Goal: Transaction & Acquisition: Purchase product/service

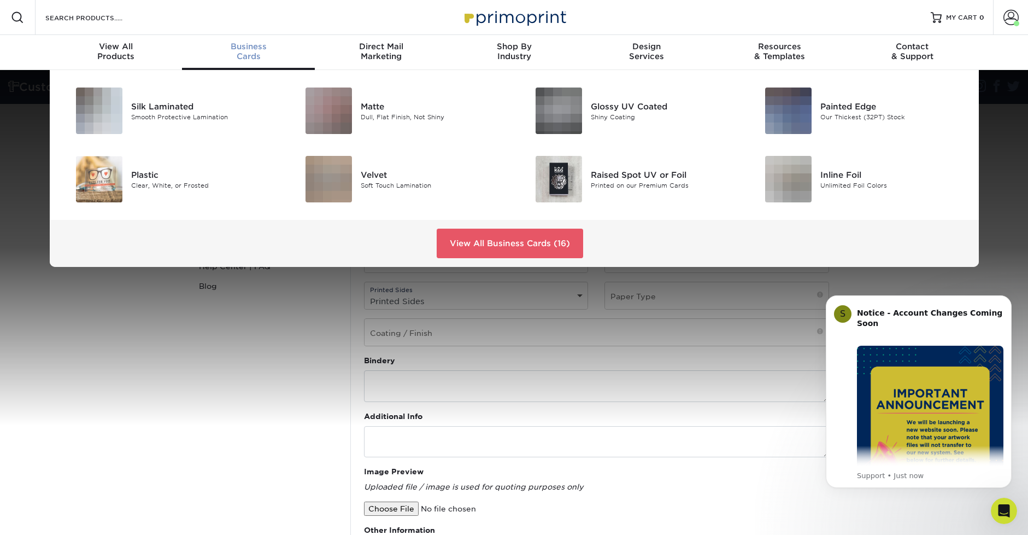
click at [253, 49] on span "Business" at bounding box center [248, 47] width 133 height 10
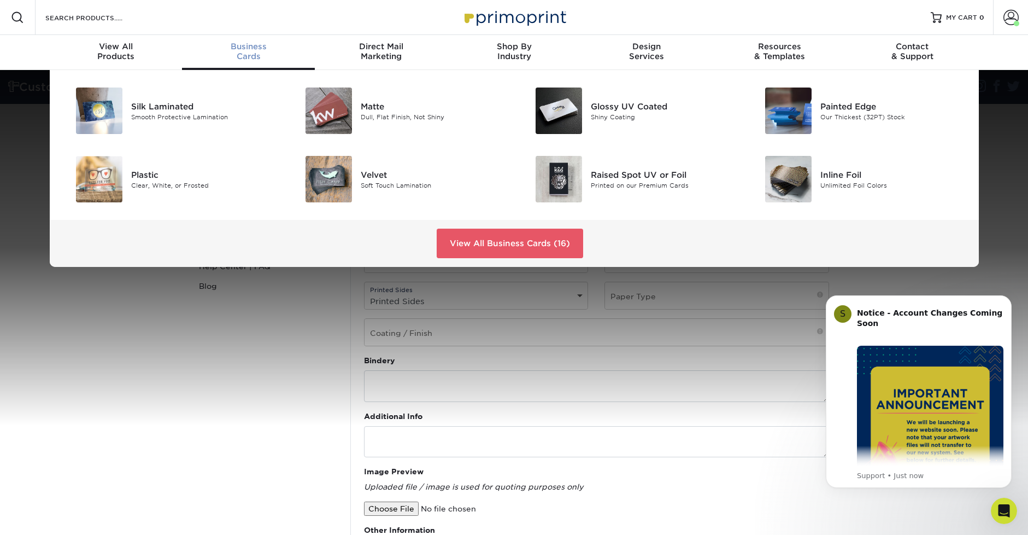
click at [250, 48] on span "Business" at bounding box center [248, 47] width 133 height 10
click at [382, 105] on div "Matte" at bounding box center [433, 106] width 145 height 12
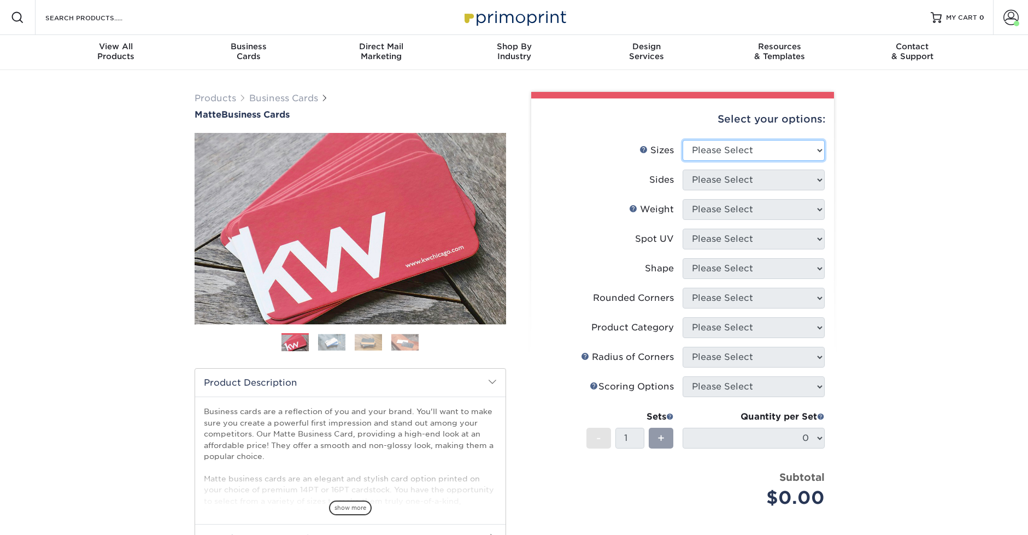
click at [741, 154] on select "Please Select 1.5" x 3.5" - Mini 1.75" x 3.5" - Mini 2" x 2" - Square 2" x 3" -…" at bounding box center [754, 150] width 142 height 21
select select "2.00x3.50"
click at [683, 140] on select "Please Select 1.5" x 3.5" - Mini 1.75" x 3.5" - Mini 2" x 2" - Square 2" x 3" -…" at bounding box center [754, 150] width 142 height 21
click at [723, 179] on select "Please Select Print Both Sides Print Front Only" at bounding box center [754, 179] width 142 height 21
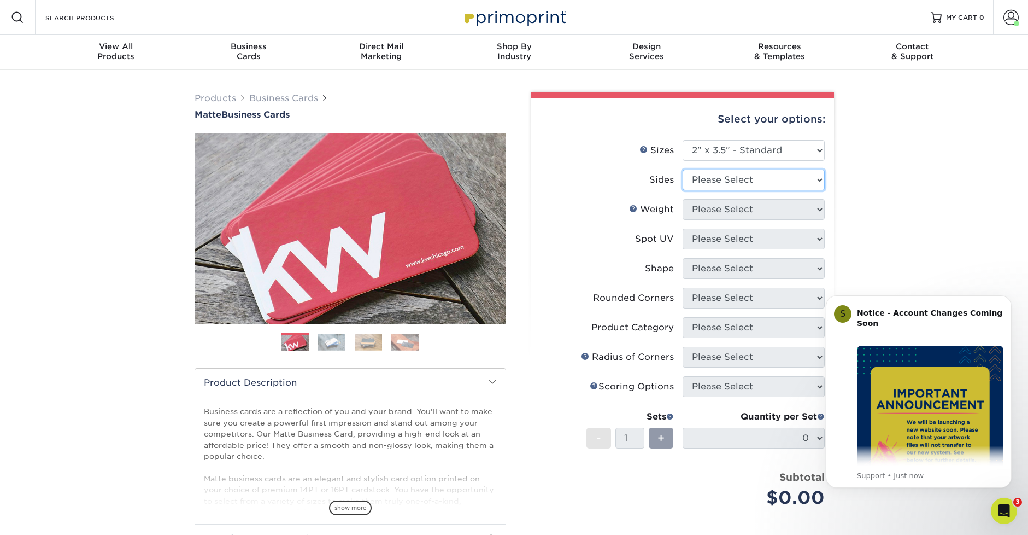
select select "13abbda7-1d64-4f25-8bb2-c179b224825d"
click at [683, 169] on select "Please Select Print Both Sides Print Front Only" at bounding box center [754, 179] width 142 height 21
click at [738, 212] on select "Please Select 16PT 14PT" at bounding box center [754, 209] width 142 height 21
select select "16PT"
click at [683, 199] on select "Please Select 16PT 14PT" at bounding box center [754, 209] width 142 height 21
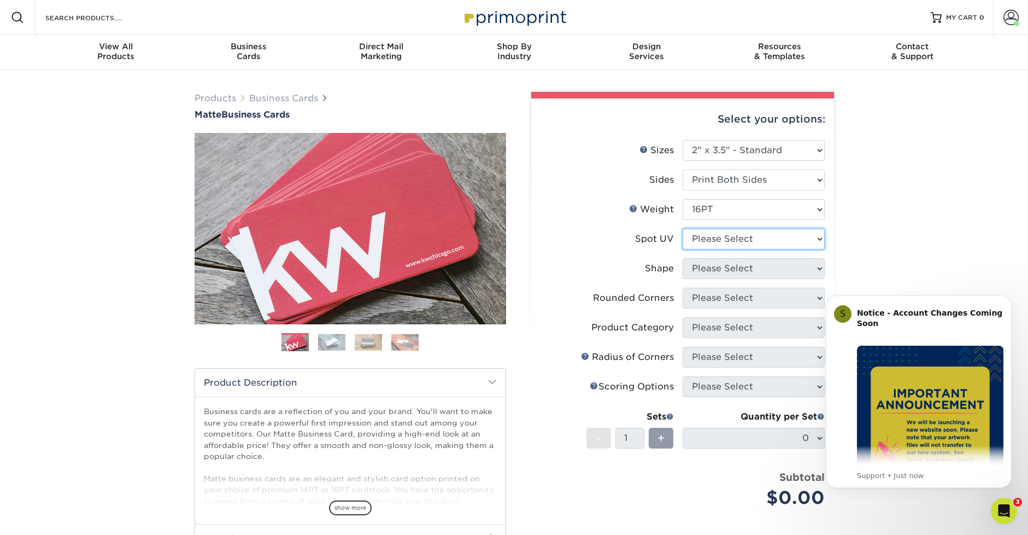
click at [718, 236] on select "Please Select No Spot UV Front and Back (Both Sides) Front Only Back Only" at bounding box center [754, 238] width 142 height 21
select select "3"
click at [683, 228] on select "Please Select No Spot UV Front and Back (Both Sides) Front Only Back Only" at bounding box center [754, 238] width 142 height 21
click at [0, 0] on select at bounding box center [0, 0] width 0 height 0
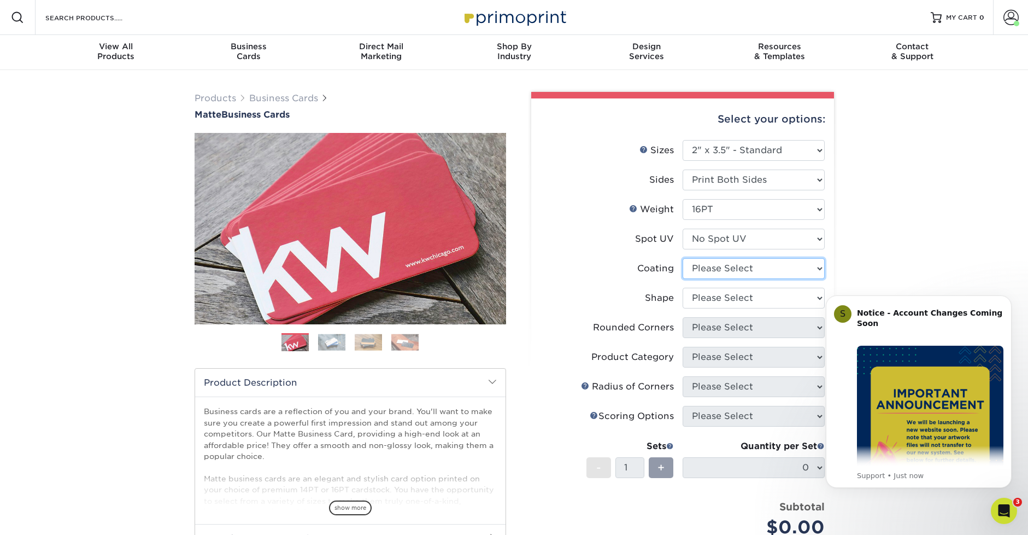
select select "121bb7b5-3b4d-429f-bd8d-bbf80e953313"
click at [683, 258] on select at bounding box center [754, 268] width 142 height 21
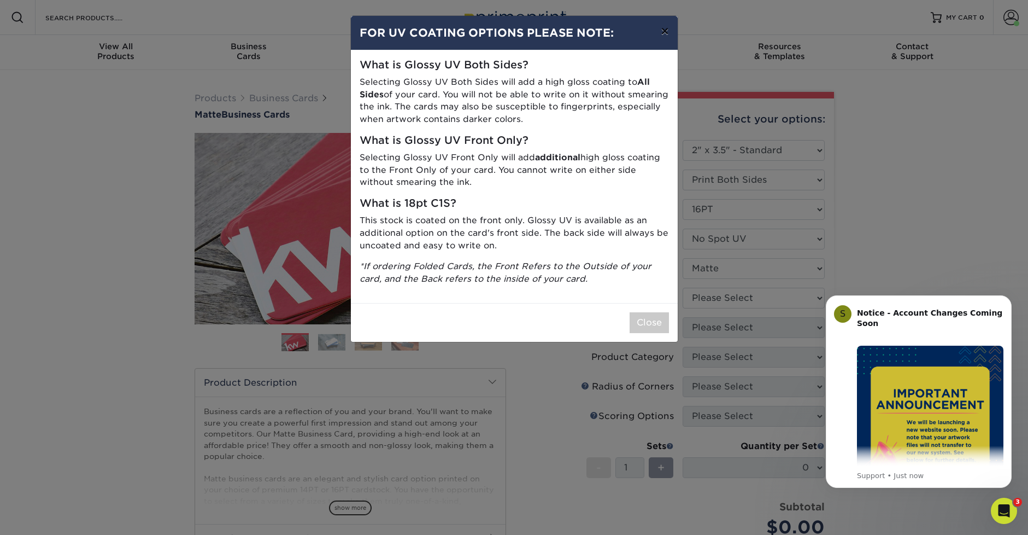
click at [664, 32] on button "×" at bounding box center [664, 31] width 25 height 31
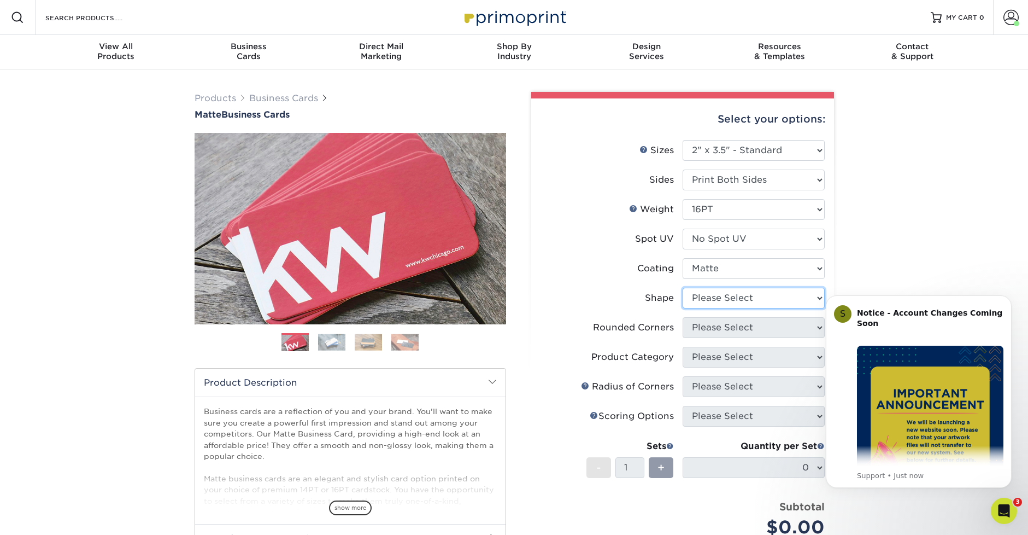
click at [708, 298] on select "Please Select Standard Oval" at bounding box center [754, 298] width 142 height 21
select select "standard"
click at [683, 288] on select "Please Select Standard Oval" at bounding box center [754, 298] width 142 height 21
click at [712, 332] on select "Please Select Yes - Round 2 Corners Yes - Round 4 Corners No" at bounding box center [754, 327] width 142 height 21
select select "0"
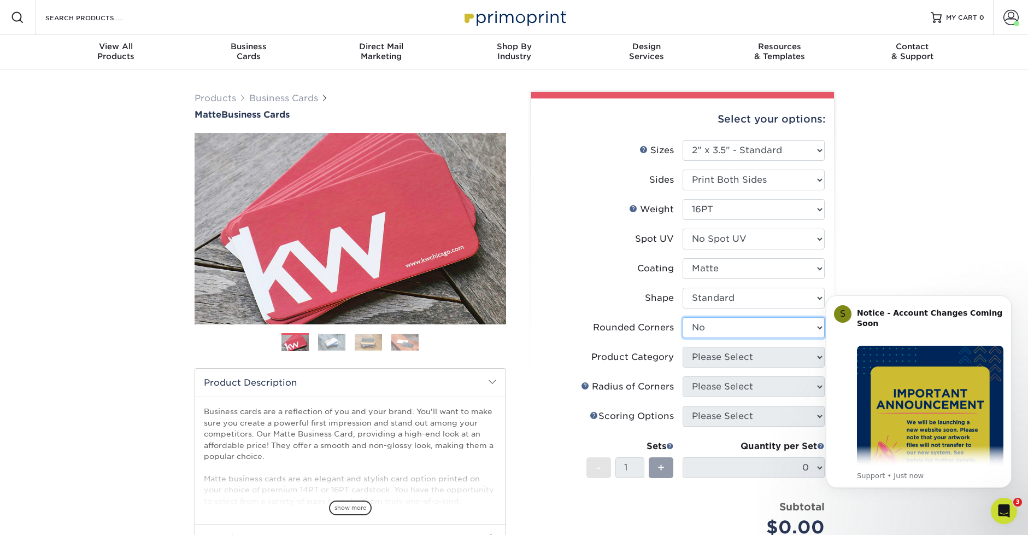
click at [683, 317] on select "Please Select Yes - Round 2 Corners Yes - Round 4 Corners No" at bounding box center [754, 327] width 142 height 21
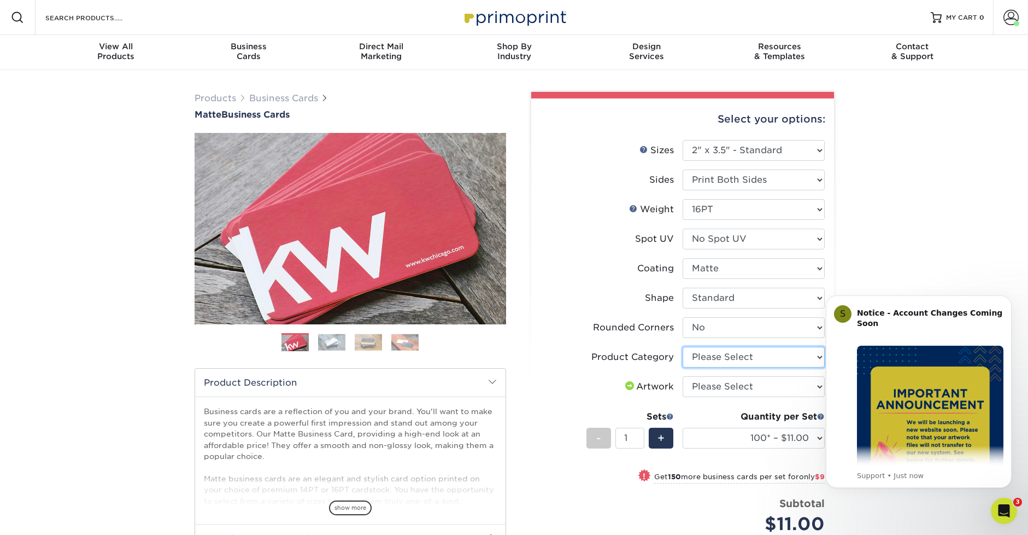
click at [716, 361] on select "Please Select Business Cards" at bounding box center [754, 357] width 142 height 21
select select "3b5148f1-0588-4f88-a218-97bcfdce65c1"
click at [683, 347] on select "Please Select Business Cards" at bounding box center [754, 357] width 142 height 21
click at [723, 386] on select "Please Select I will upload files I need a design - $100" at bounding box center [754, 386] width 142 height 21
select select "upload"
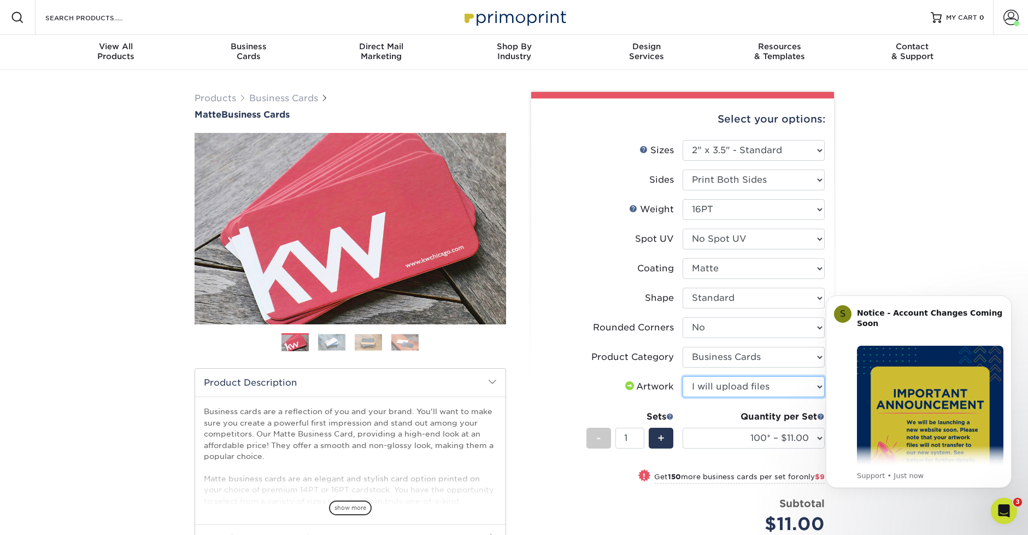
click at [683, 376] on select "Please Select I will upload files I need a design - $100" at bounding box center [754, 386] width 142 height 21
click at [804, 438] on select "100* – $11.00 250* – $20.00 500 – $39.00 1000 – $49.00 2500 – $87.00 5000 – $16…" at bounding box center [754, 437] width 142 height 21
select select "250* – $20.00"
click at [683, 427] on select "100* – $11.00 250* – $20.00 500 – $39.00 1000 – $49.00 2500 – $87.00 5000 – $16…" at bounding box center [754, 437] width 142 height 21
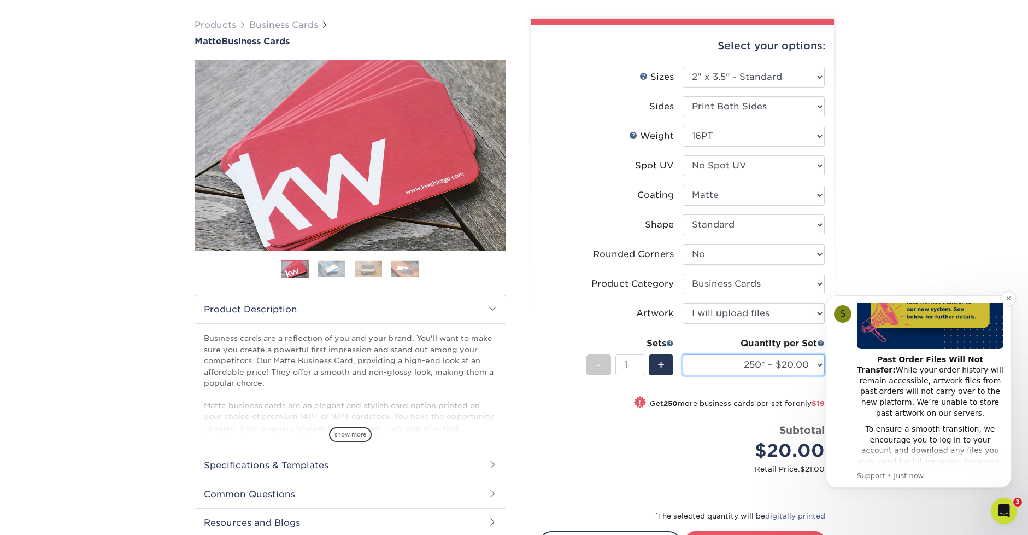
scroll to position [144, 0]
click at [1004, 298] on button "Dismiss notification" at bounding box center [1008, 298] width 14 height 14
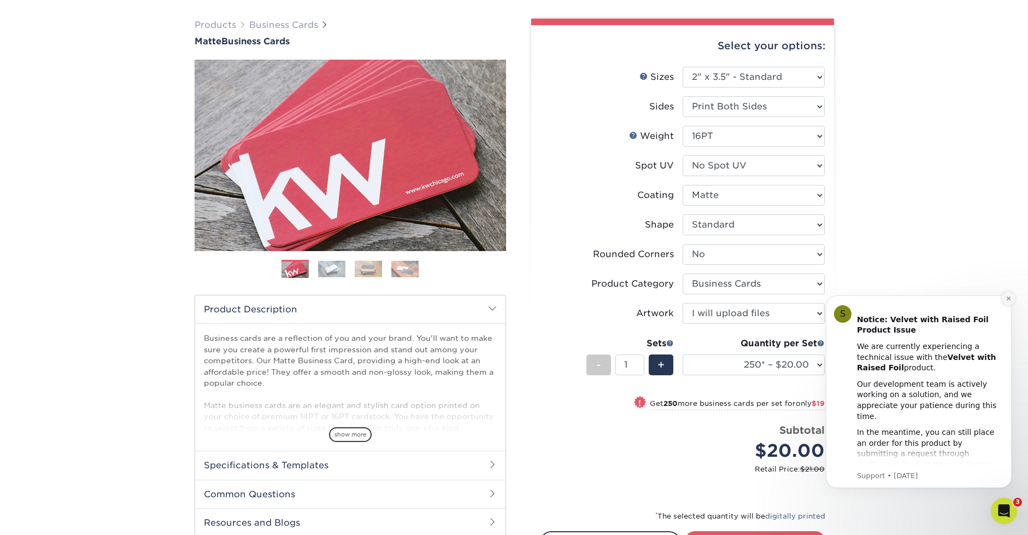
click at [1005, 298] on button "Dismiss notification" at bounding box center [1008, 298] width 14 height 14
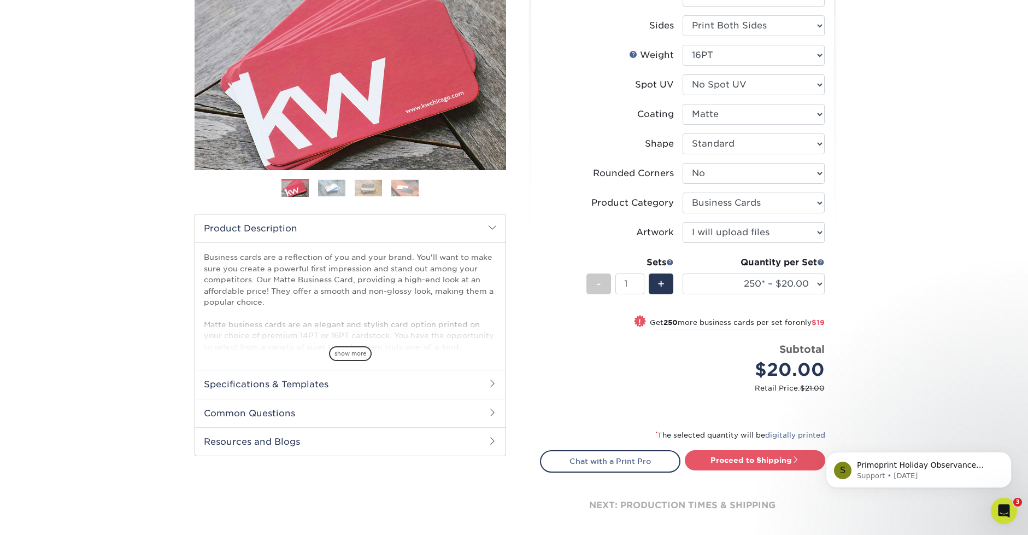
scroll to position [181, 0]
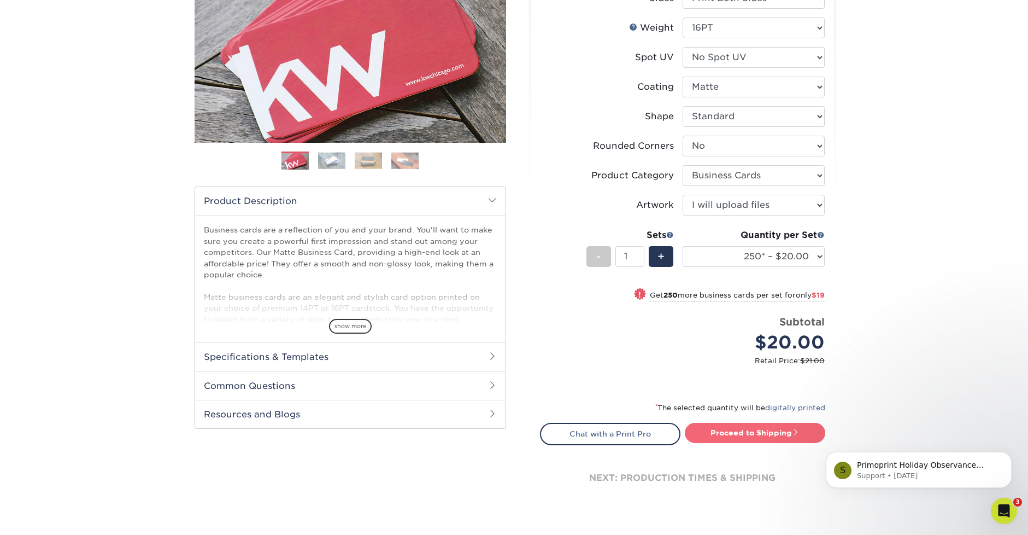
click at [731, 436] on link "Proceed to Shipping" at bounding box center [755, 433] width 140 height 20
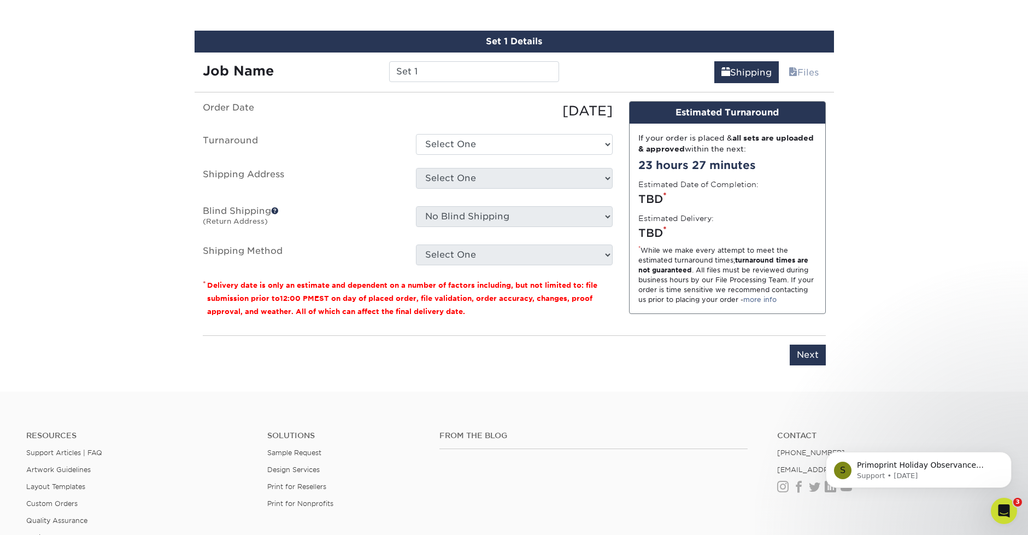
scroll to position [630, 0]
click at [442, 71] on input "Set 1" at bounding box center [474, 72] width 170 height 21
drag, startPoint x: 388, startPoint y: 73, endPoint x: 346, endPoint y: 73, distance: 42.1
click at [346, 73] on div "Job Name Set 1Awaken :: Bcards Susie" at bounding box center [381, 72] width 373 height 21
type input "Awaken :: [PERSON_NAME]"
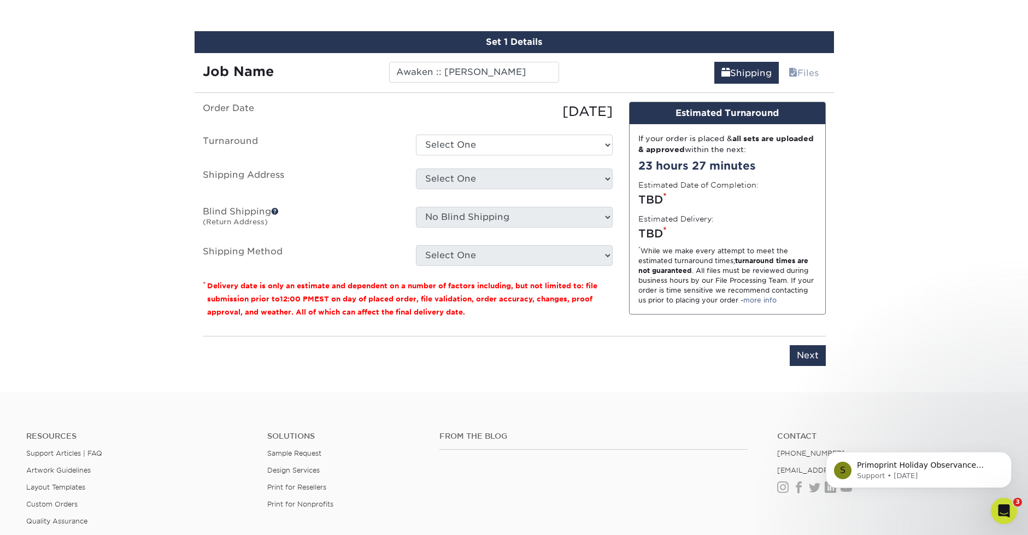
click at [378, 144] on label "Turnaround" at bounding box center [301, 144] width 213 height 21
click at [479, 151] on select "Select One 2-4 Business Days 2 Day Next Business Day" at bounding box center [514, 144] width 197 height 21
select select "23721297-b68b-4846-ba83-3171e6bd9d78"
click at [416, 134] on select "Select One 2-4 Business Days 2 Day Next Business Day" at bounding box center [514, 144] width 197 height 21
click at [454, 178] on select "Select One A-1 :: Atlanta ABC Altruis Certified Accountants Annatto Ascension E…" at bounding box center [514, 178] width 197 height 21
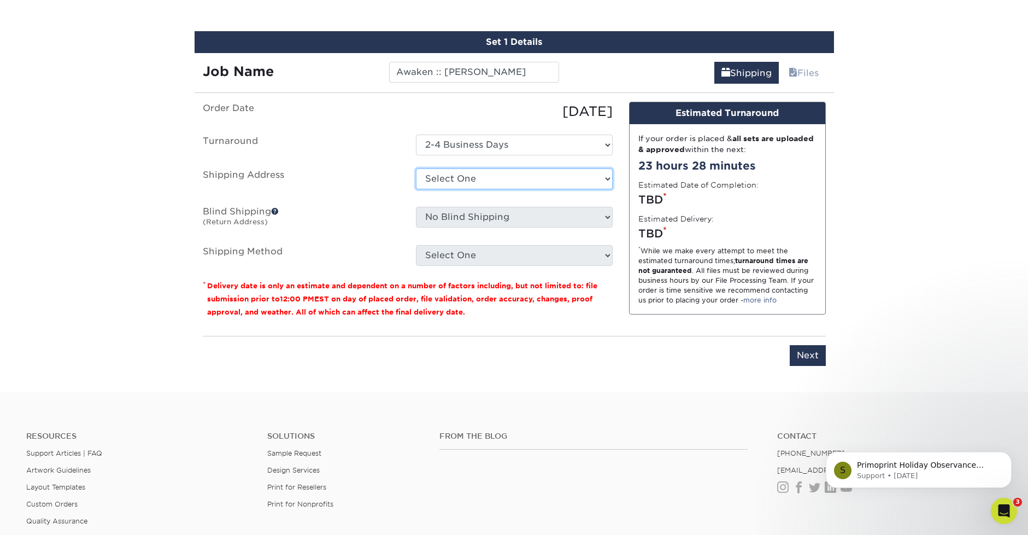
select select "284149"
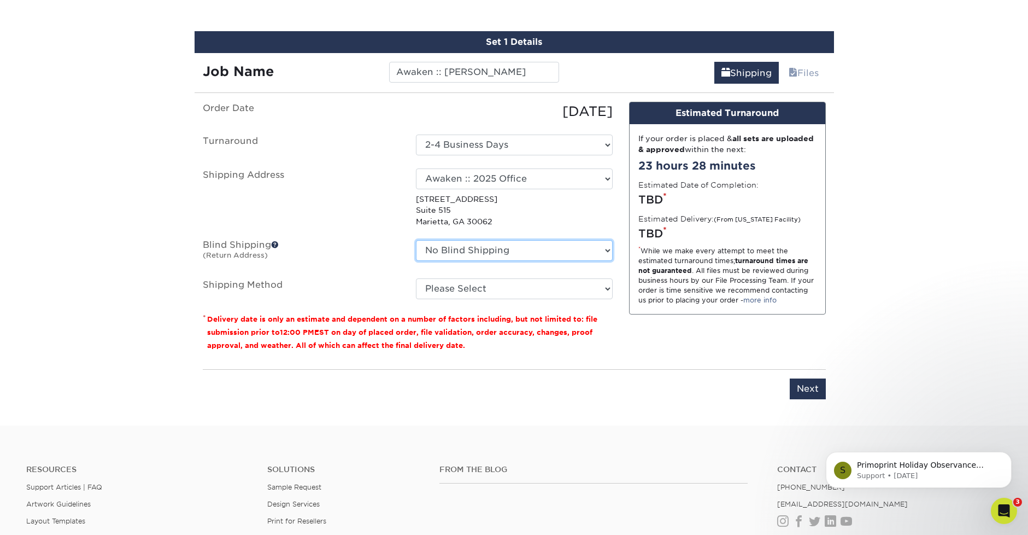
click at [479, 253] on select "No Blind Shipping A-1 :: Atlanta ABC Altruis Certified Accountants Annatto Asce…" at bounding box center [514, 250] width 197 height 21
select select "162438"
click at [416, 240] on select "No Blind Shipping A-1 :: Atlanta ABC Altruis Certified Accountants Annatto Asce…" at bounding box center [514, 250] width 197 height 21
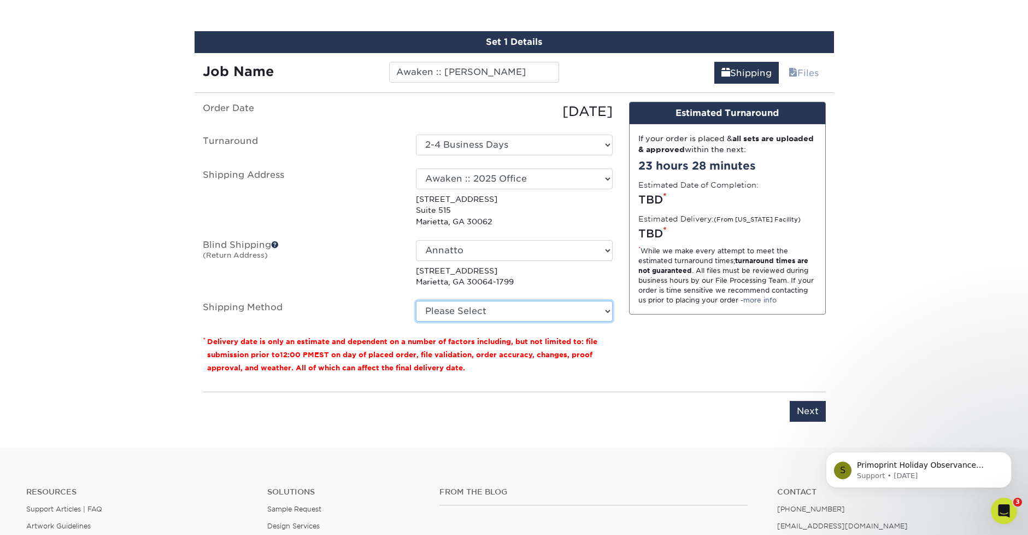
click at [464, 307] on select "Please Select Ground Shipping (+$7.84) 3 Day Shipping Service (+$15.34) 2 Day A…" at bounding box center [514, 311] width 197 height 21
select select "03"
click at [416, 301] on select "Please Select Ground Shipping (+$7.84) 3 Day Shipping Service (+$15.34) 2 Day A…" at bounding box center [514, 311] width 197 height 21
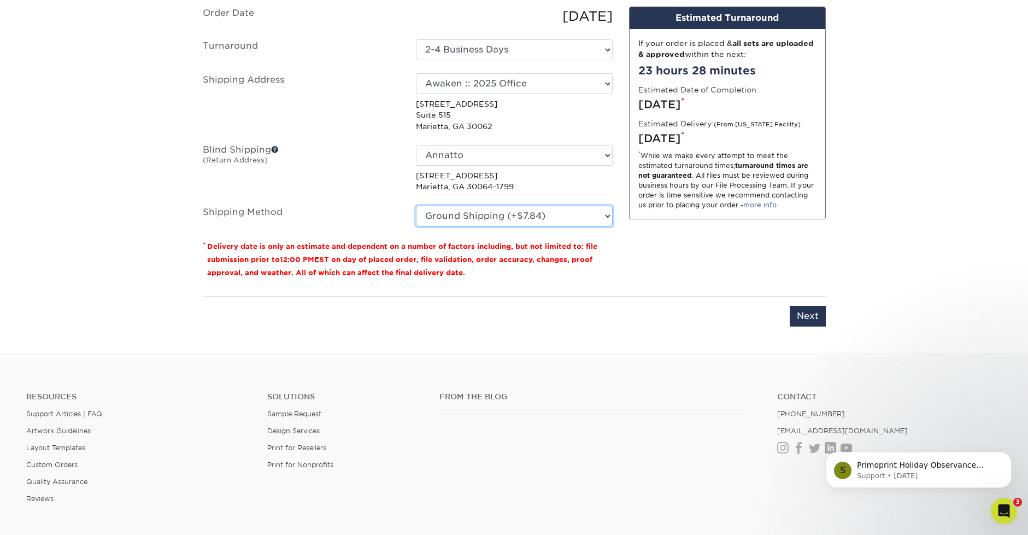
scroll to position [726, 0]
click at [812, 316] on input "Next" at bounding box center [808, 315] width 36 height 21
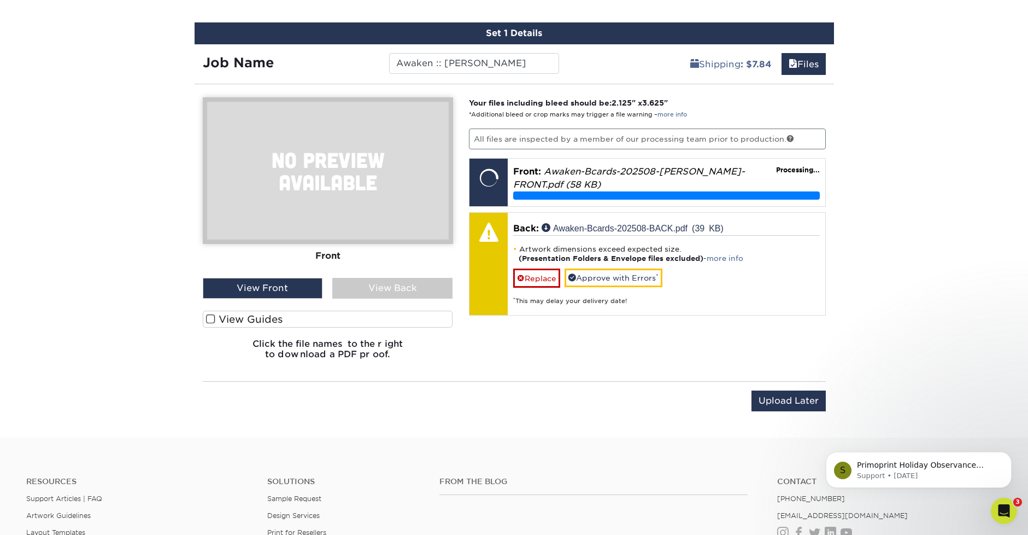
scroll to position [635, 0]
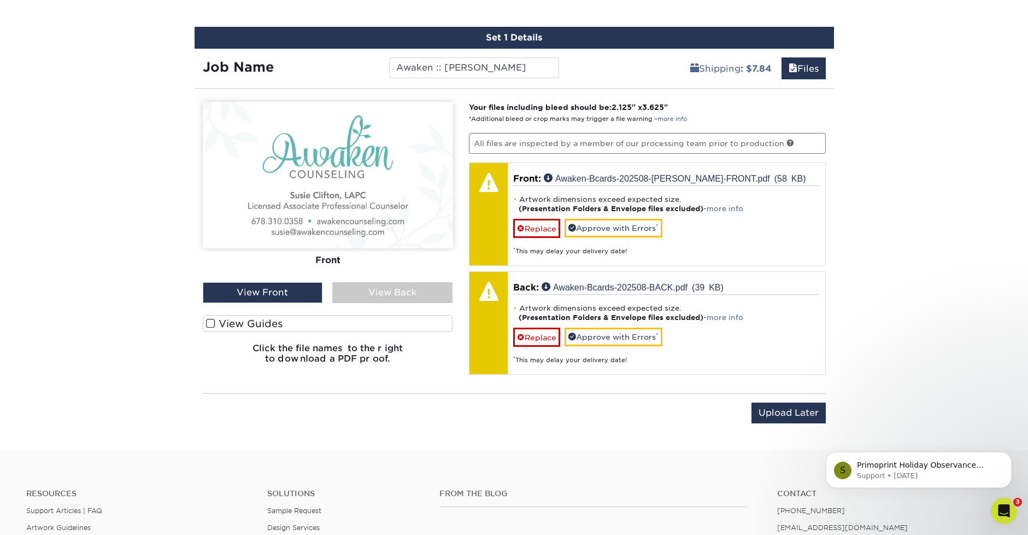
click at [394, 292] on div "View Back" at bounding box center [392, 292] width 120 height 21
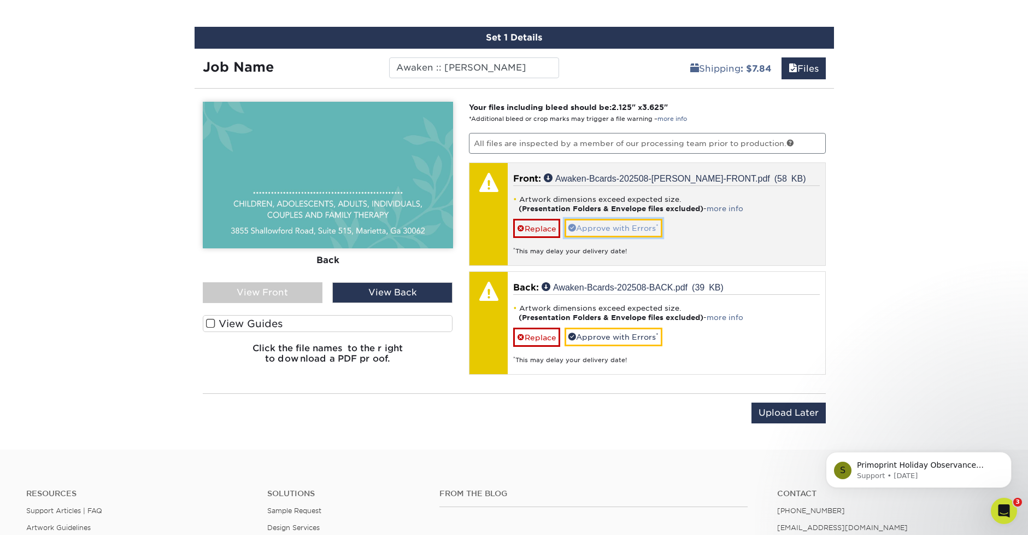
click at [611, 225] on link "Approve with Errors *" at bounding box center [614, 228] width 98 height 19
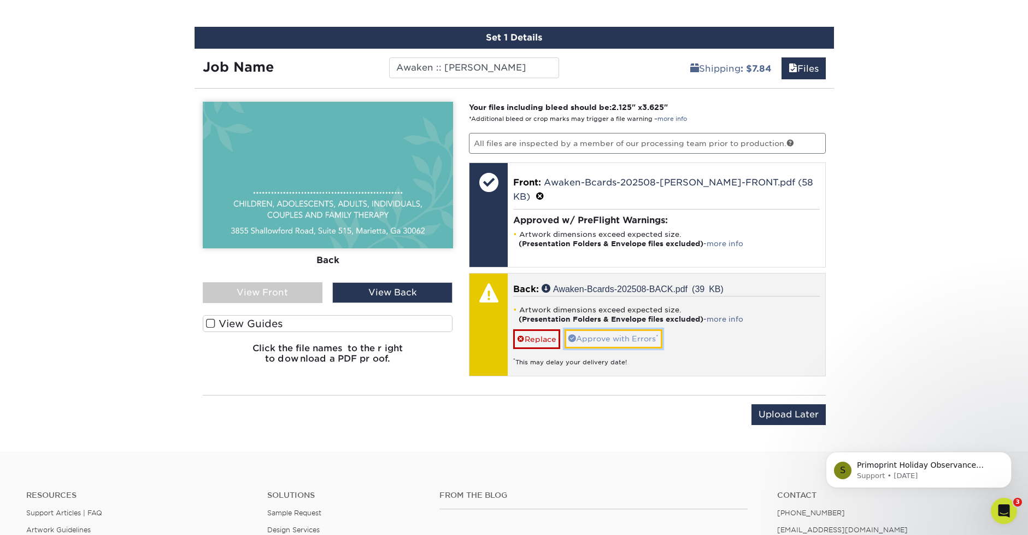
click at [609, 329] on link "Approve with Errors *" at bounding box center [614, 338] width 98 height 19
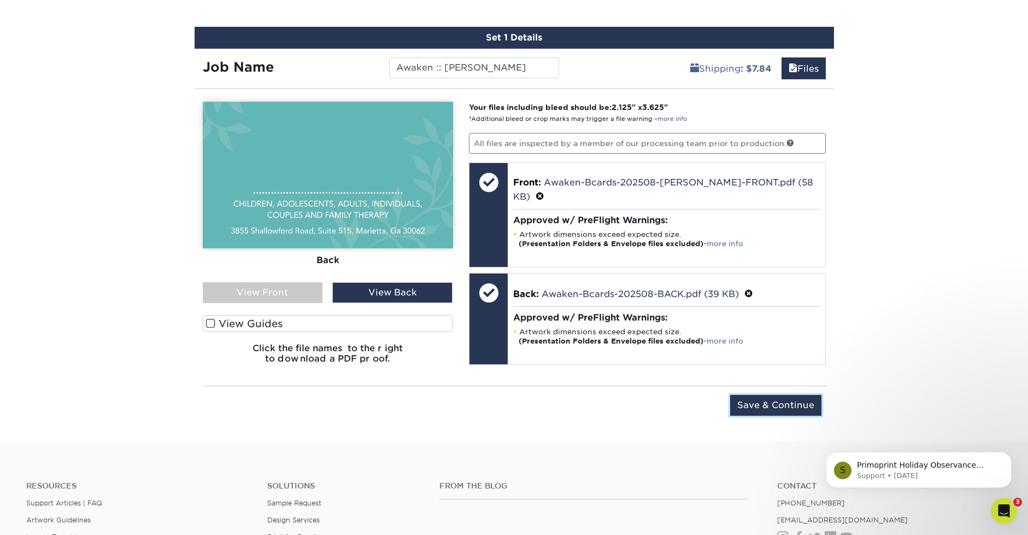
click at [761, 407] on input "Save & Continue" at bounding box center [775, 405] width 91 height 21
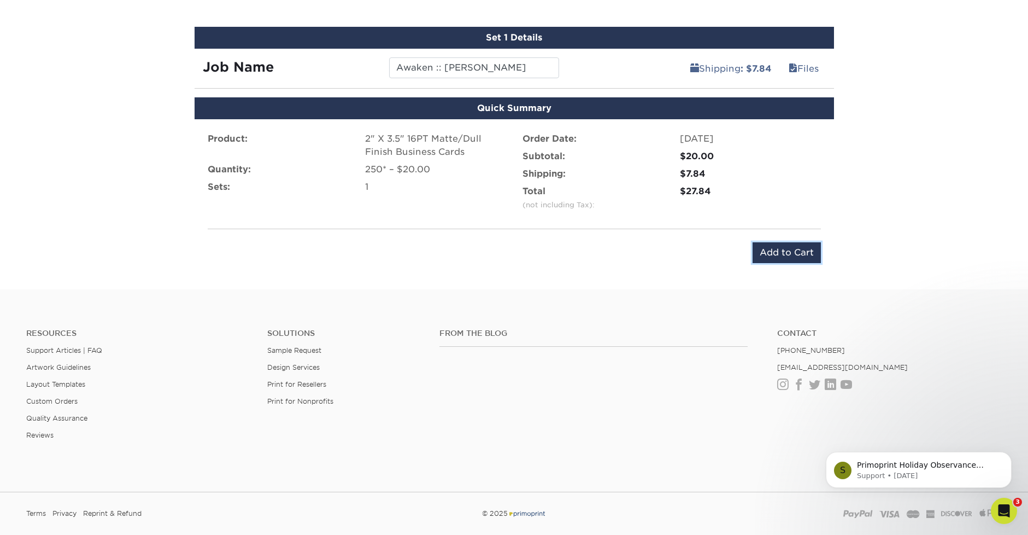
click at [790, 253] on input "Add to Cart" at bounding box center [787, 252] width 68 height 21
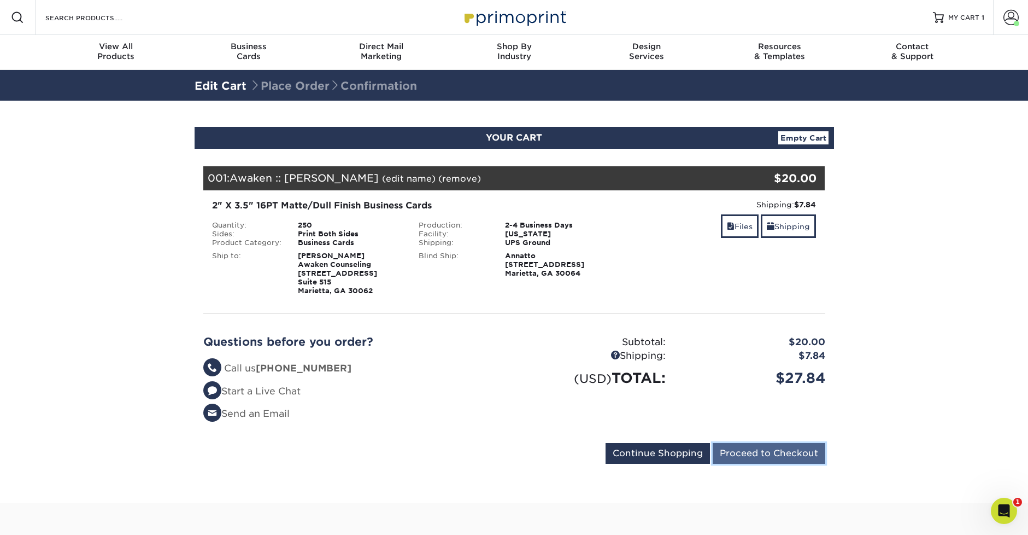
click at [806, 453] on input "Proceed to Checkout" at bounding box center [769, 453] width 113 height 21
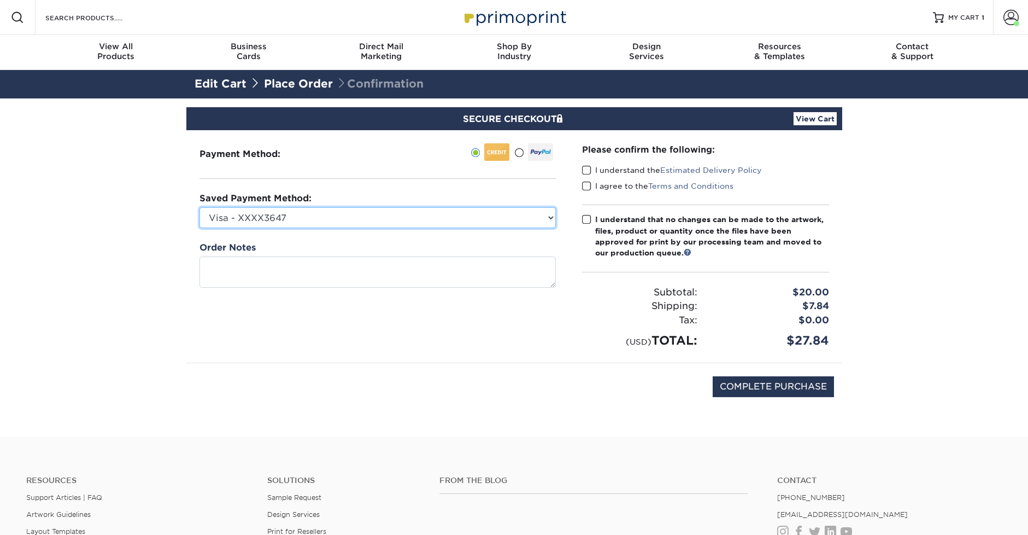
click at [324, 214] on select "Visa - XXXX3647 Visa - XXXX9168 Visa - XXXX6778 New Credit Card" at bounding box center [378, 217] width 356 height 21
select select "71030"
click at [200, 207] on select "Visa - XXXX3647 Visa - XXXX9168 Visa - XXXX6778 New Credit Card" at bounding box center [378, 217] width 356 height 21
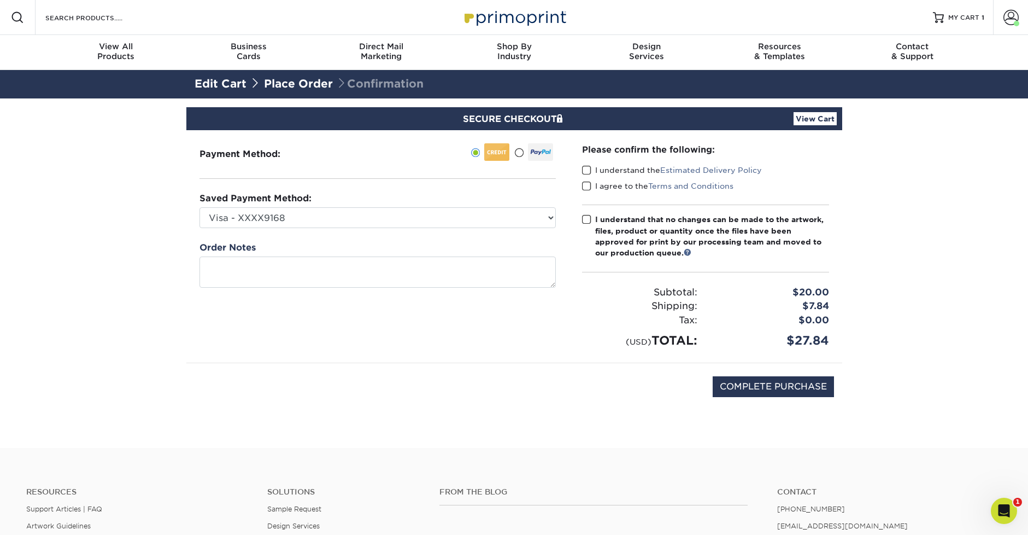
click at [378, 366] on div "COMPLETE PURCHASE" at bounding box center [515, 392] width 640 height 58
click at [591, 172] on span at bounding box center [586, 170] width 9 height 10
click at [0, 0] on input "I understand the Estimated Delivery Policy" at bounding box center [0, 0] width 0 height 0
click at [587, 190] on span at bounding box center [586, 186] width 9 height 10
click at [0, 0] on input "I agree to the Terms and Conditions" at bounding box center [0, 0] width 0 height 0
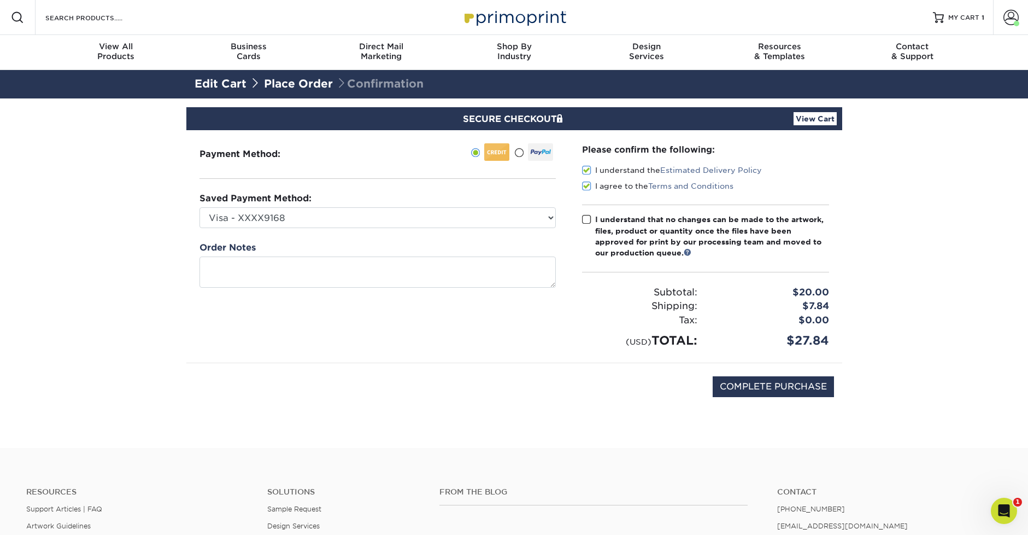
drag, startPoint x: 586, startPoint y: 217, endPoint x: 673, endPoint y: 353, distance: 161.5
click at [587, 220] on span at bounding box center [586, 219] width 9 height 10
click at [0, 0] on input "I understand that no changes can be made to the artwork, files, product or quan…" at bounding box center [0, 0] width 0 height 0
drag, startPoint x: 789, startPoint y: 383, endPoint x: 787, endPoint y: 389, distance: 6.6
click at [789, 383] on input "COMPLETE PURCHASE" at bounding box center [773, 386] width 121 height 21
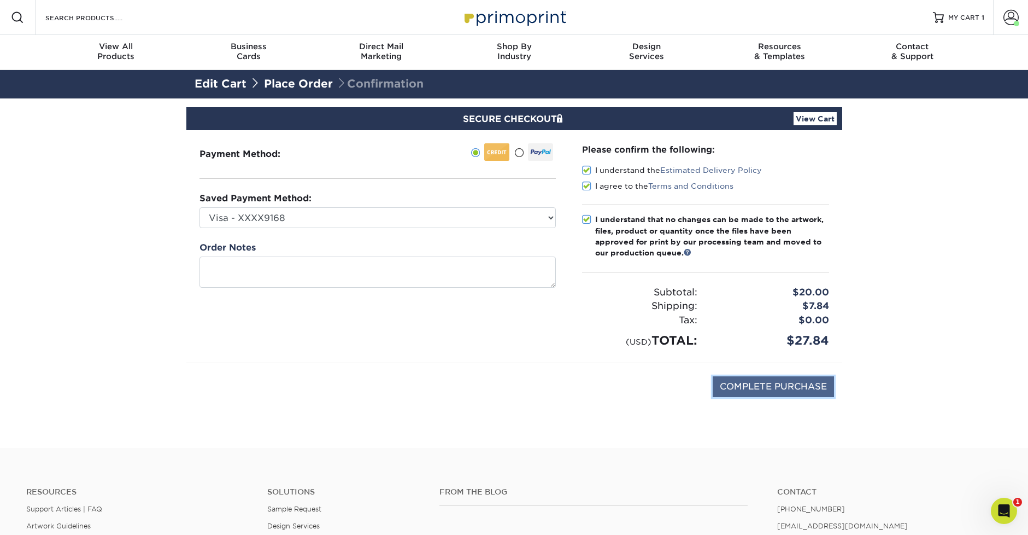
type input "PROCESSING, PLEASE WAIT..."
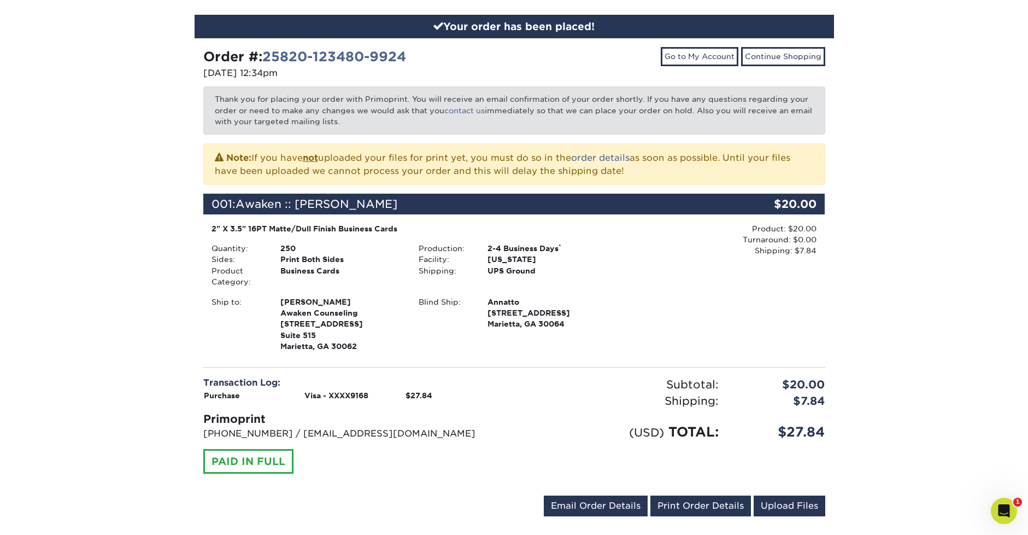
scroll to position [147, 0]
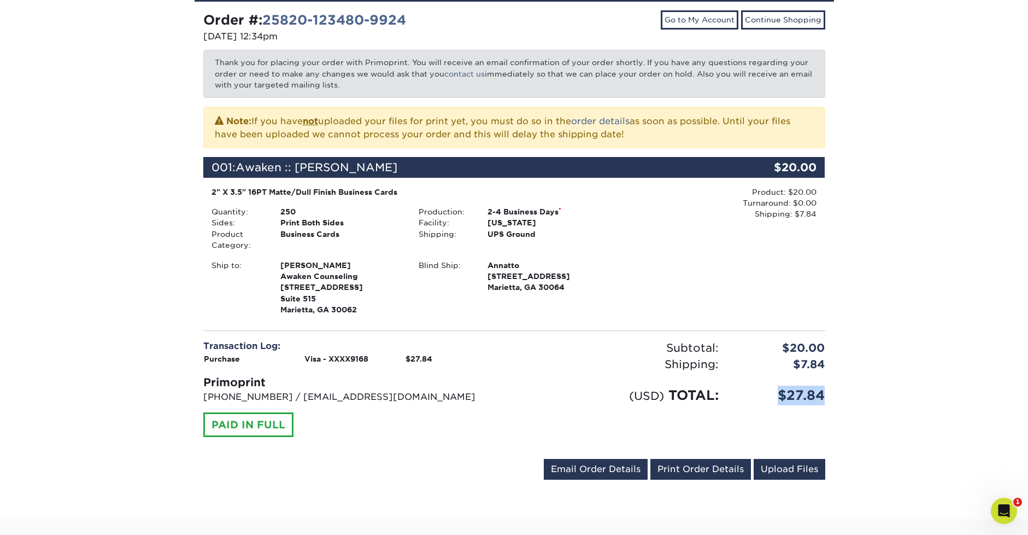
drag, startPoint x: 823, startPoint y: 394, endPoint x: 781, endPoint y: 397, distance: 41.7
click at [781, 397] on div "$27.84" at bounding box center [780, 395] width 107 height 20
copy div "$27.84"
